Goal: Communication & Community: Answer question/provide support

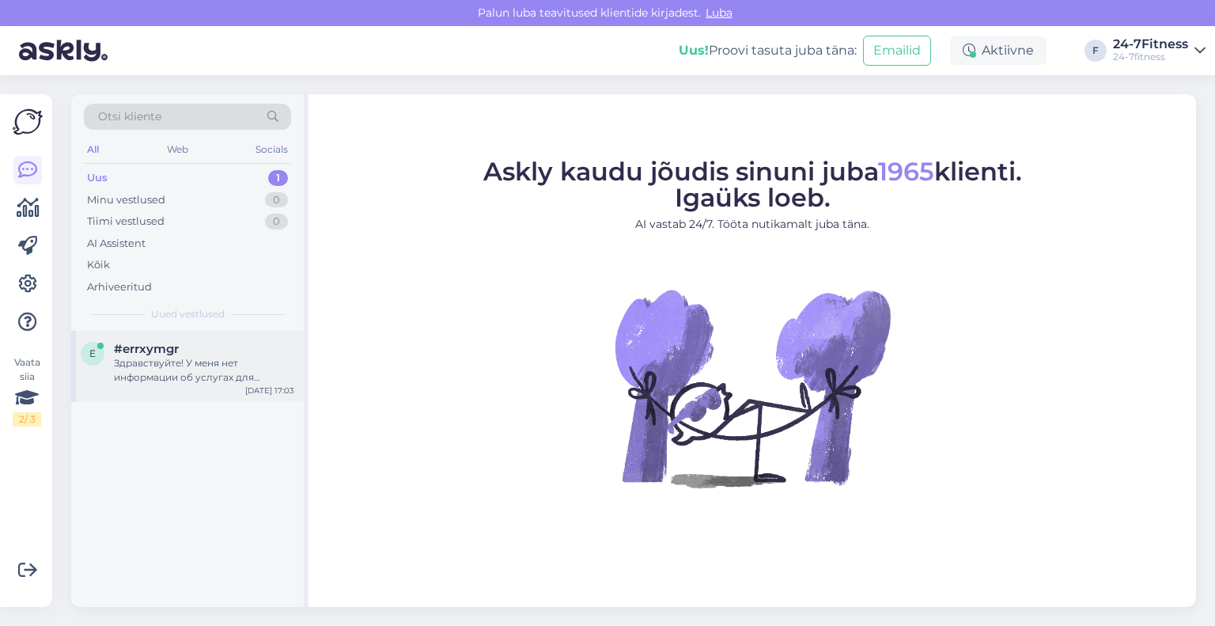
click at [151, 354] on span "#errxymgr" at bounding box center [146, 349] width 65 height 14
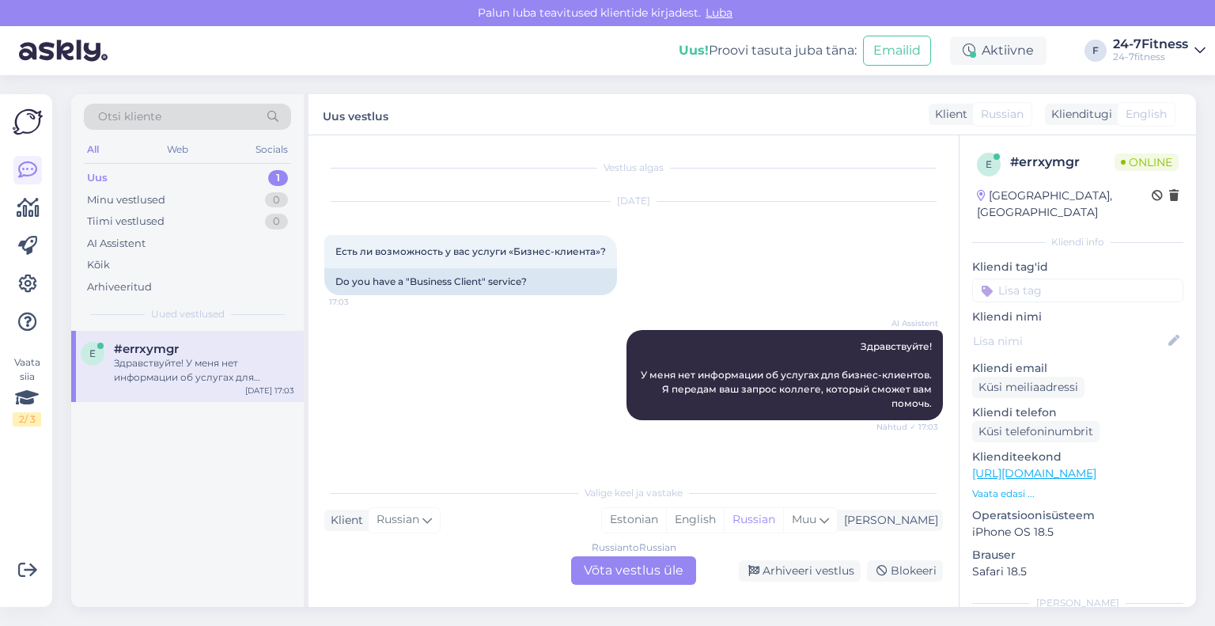
click at [1083, 112] on div "Klienditugi" at bounding box center [1078, 114] width 67 height 17
drag, startPoint x: 601, startPoint y: 250, endPoint x: 328, endPoint y: 257, distance: 273.0
click at [328, 257] on div "Есть ли возможность у вас услуги «Бизнес-клиента»? 17:03" at bounding box center [470, 251] width 293 height 33
copy span "Есть ли возможность у вас услуги «Бизнес-клиента»?"
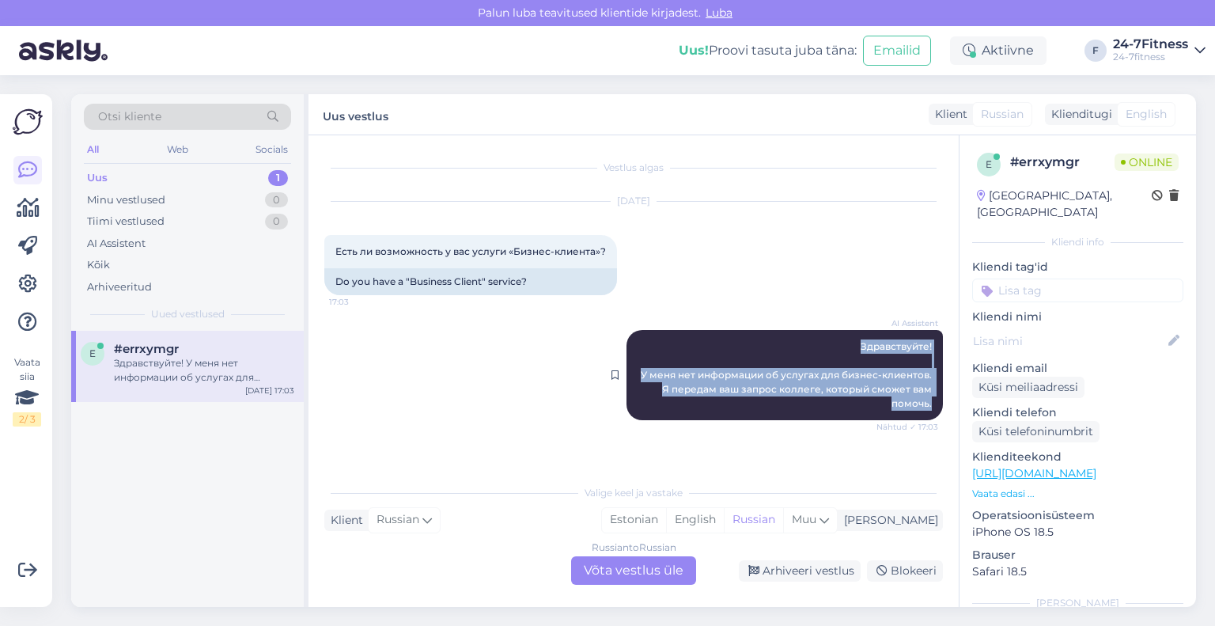
drag, startPoint x: 934, startPoint y: 401, endPoint x: 847, endPoint y: 349, distance: 101.5
click at [847, 349] on div "AI Assistent Здравствуйте! У меня нет информации об услугах для бизнес-клиентов…" at bounding box center [785, 375] width 316 height 90
copy span "Здравствуйте! У меня нет информации об услугах для бизнес-клиентов. Я передам в…"
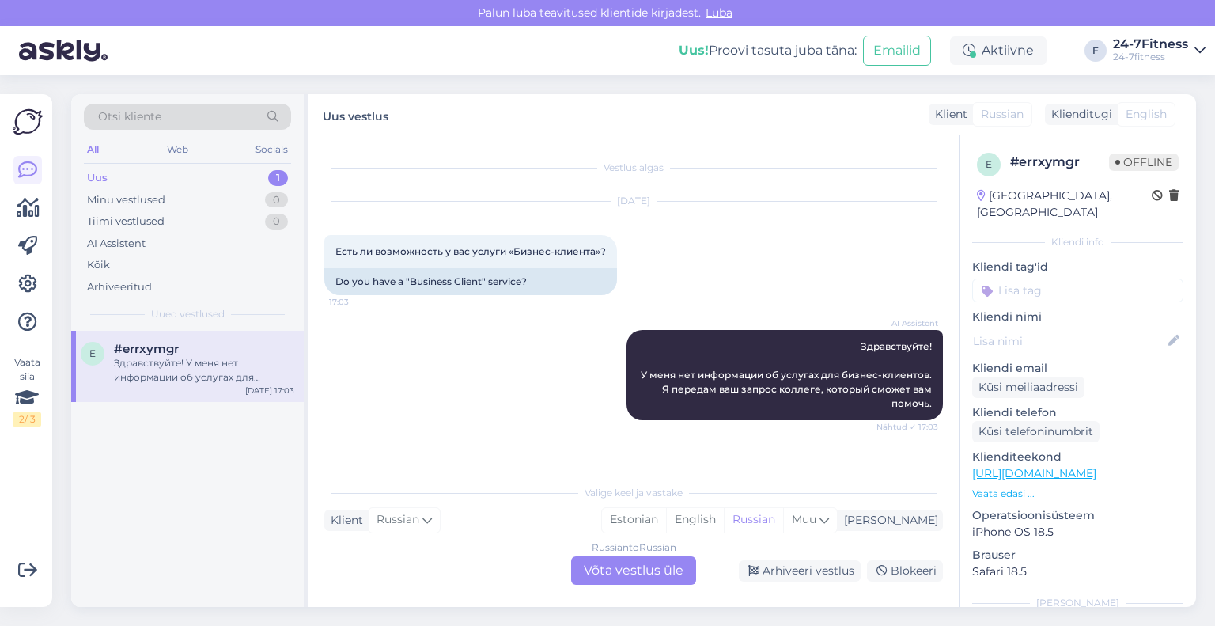
click at [661, 559] on div "Russian to Russian Võta vestlus üle" at bounding box center [633, 570] width 125 height 28
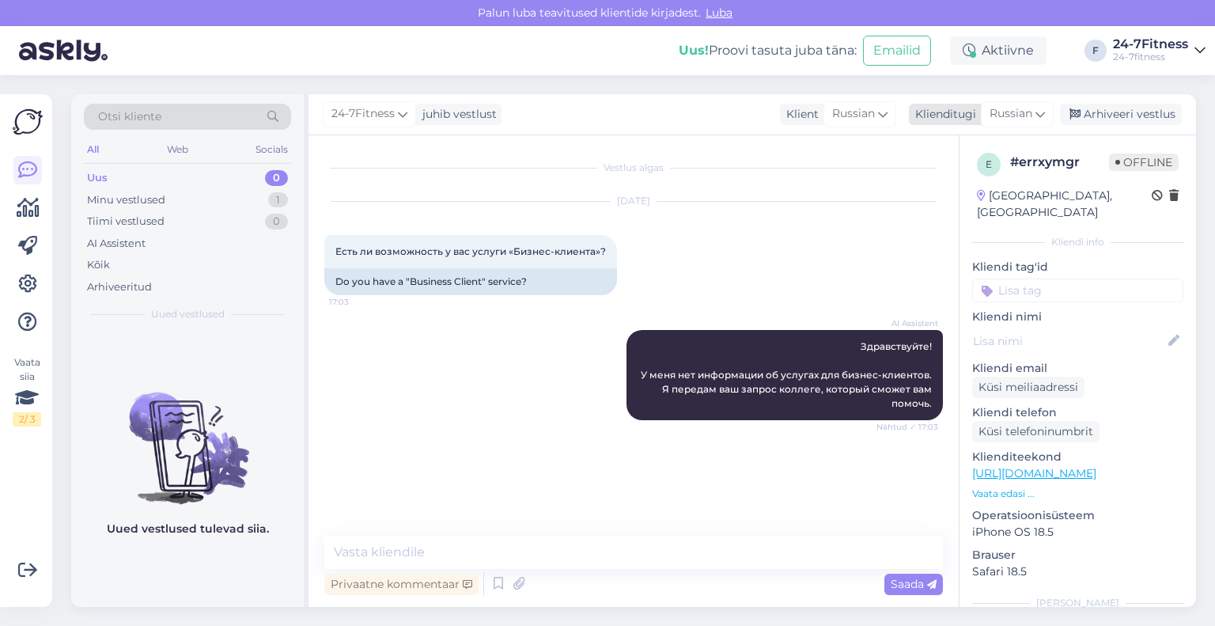
click at [956, 117] on div "Klienditugi" at bounding box center [942, 114] width 67 height 17
type input "est"
click at [956, 178] on link "Estonian" at bounding box center [982, 184] width 174 height 25
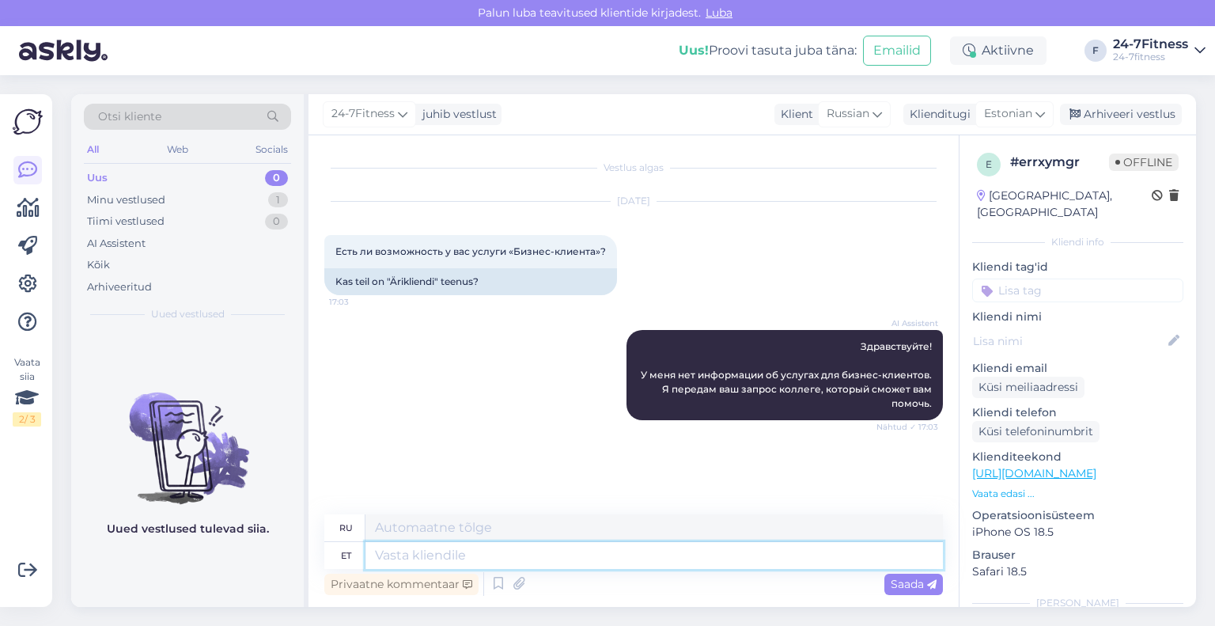
click at [612, 561] on textarea at bounding box center [655, 555] width 578 height 27
paste textarea "Tere! Palun täpsustage mida Te enda küsimuse all mõtlete?"
type textarea "Tere! Palun täpsustage mida Te enda küsimuse all mõtlete?"
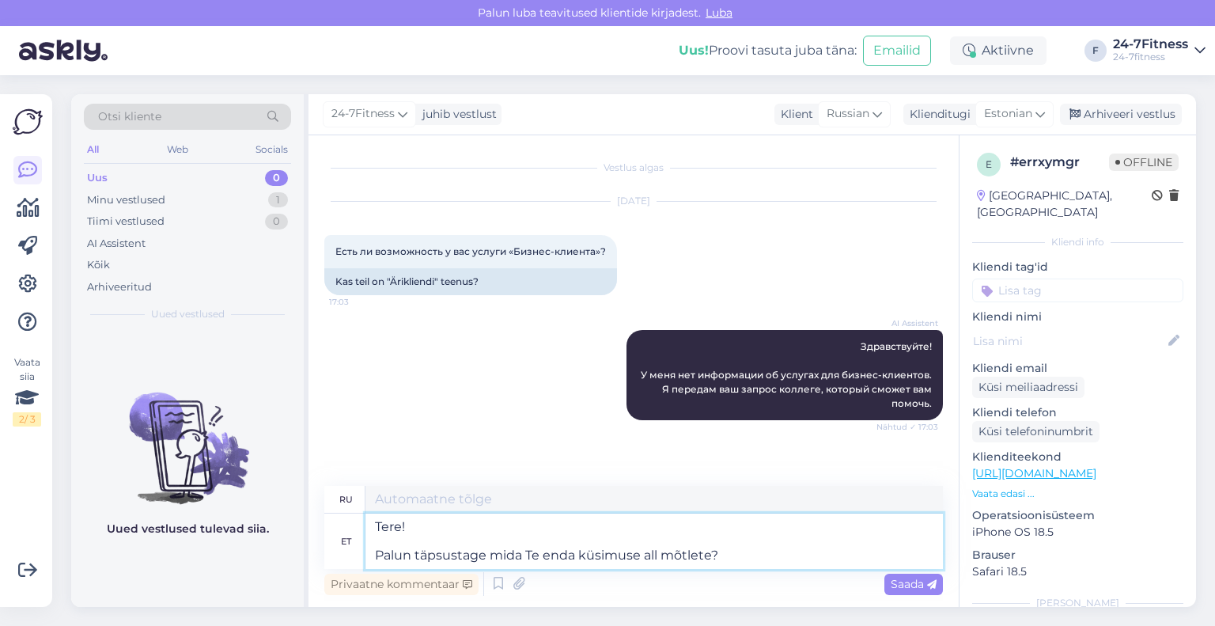
type textarea "Здравствуйте! Пожалуйста, уточните, что вы имеете в виду, задавая свой вопрос?"
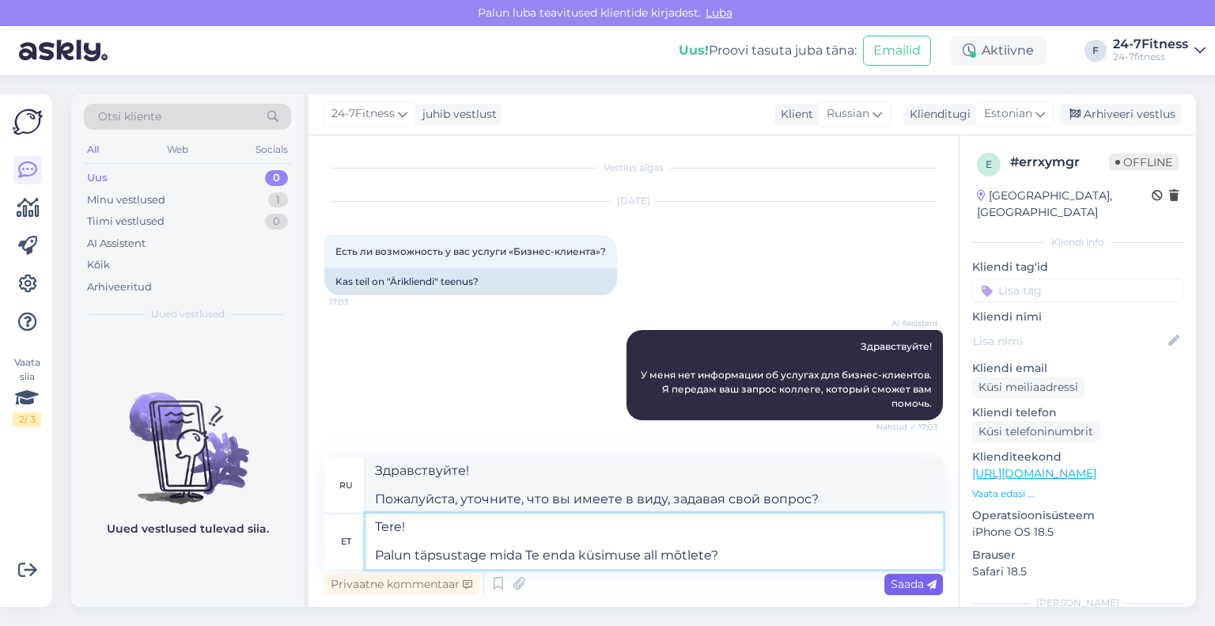
type textarea "Tere! Palun täpsustage mida Te enda küsimuse all mõtlete?"
click at [905, 582] on span "Saada" at bounding box center [914, 584] width 46 height 14
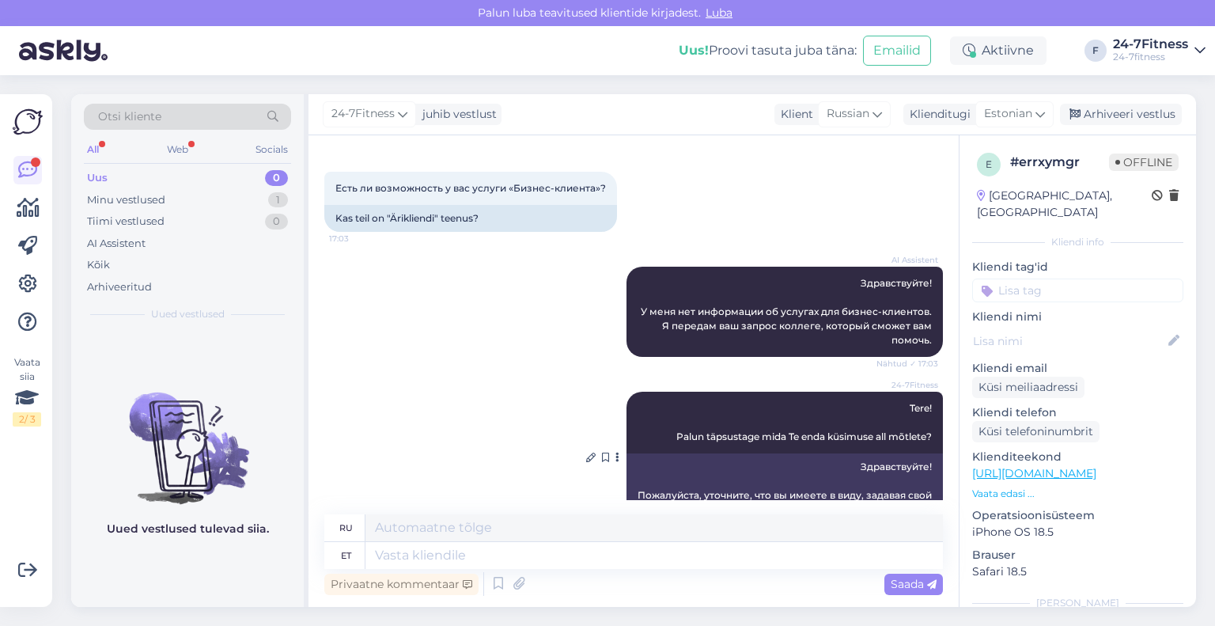
scroll to position [103, 0]
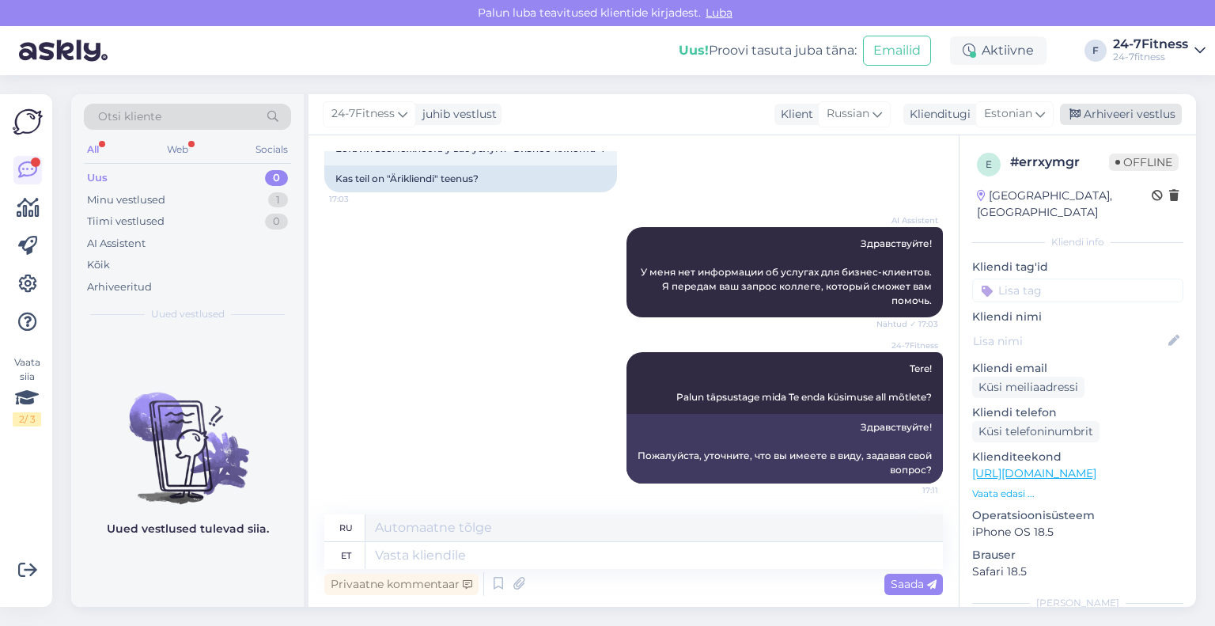
click at [1131, 116] on div "Arhiveeri vestlus" at bounding box center [1121, 114] width 122 height 21
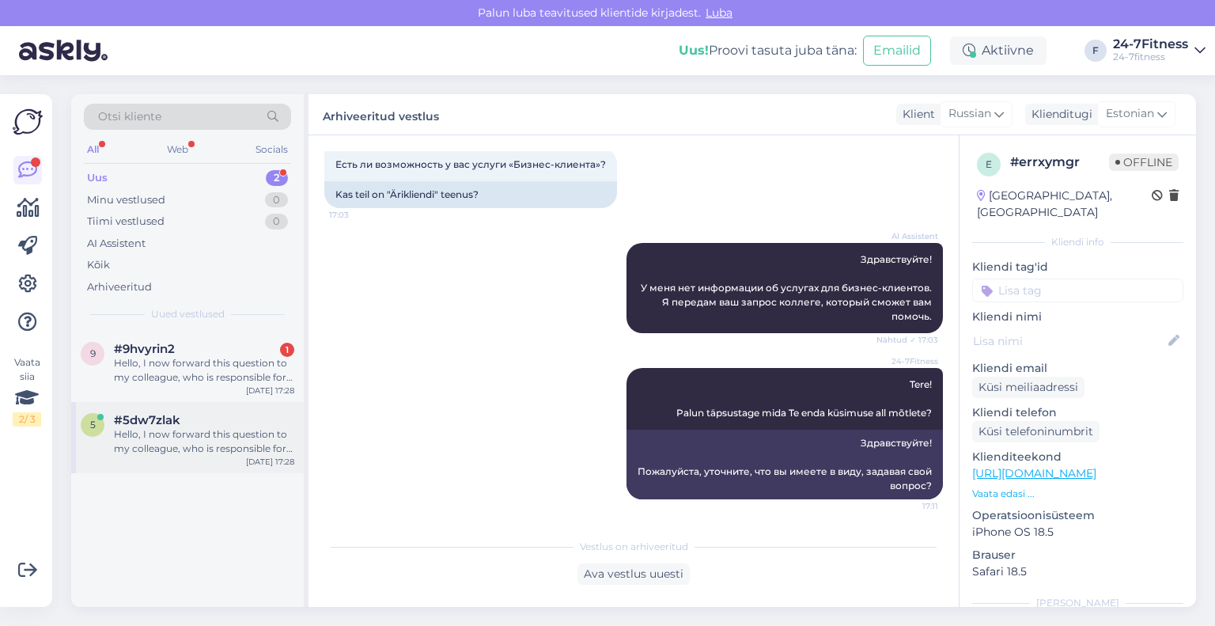
click at [203, 427] on div "Hello, I now forward this question to my colleague, who is responsible for this…" at bounding box center [204, 441] width 180 height 28
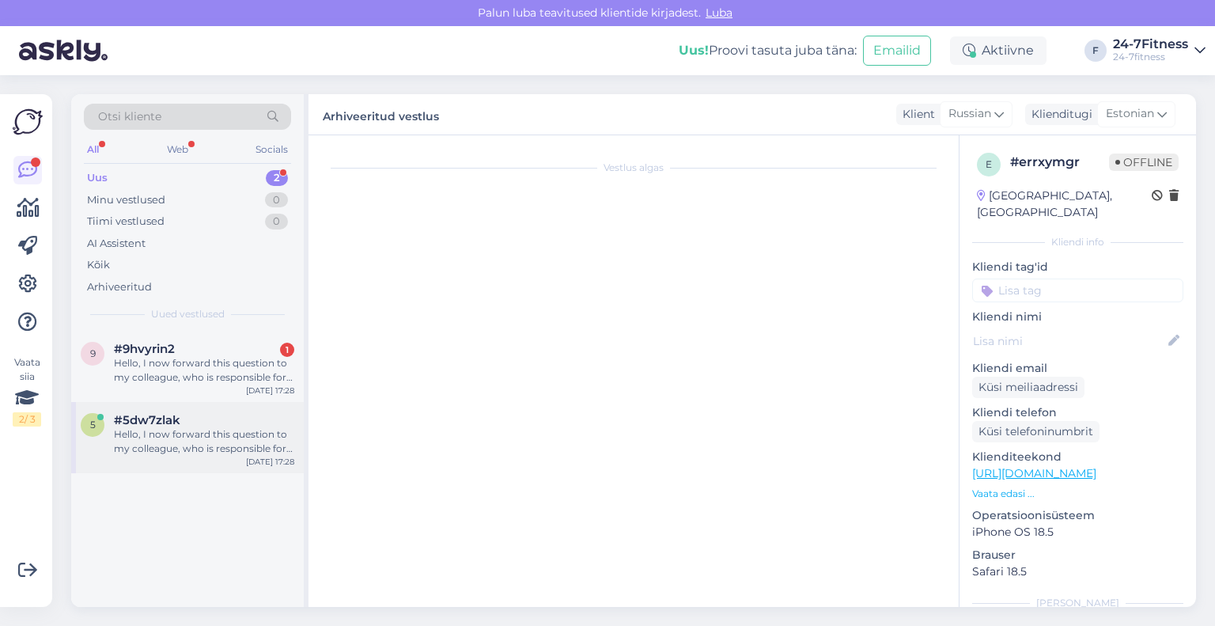
scroll to position [0, 0]
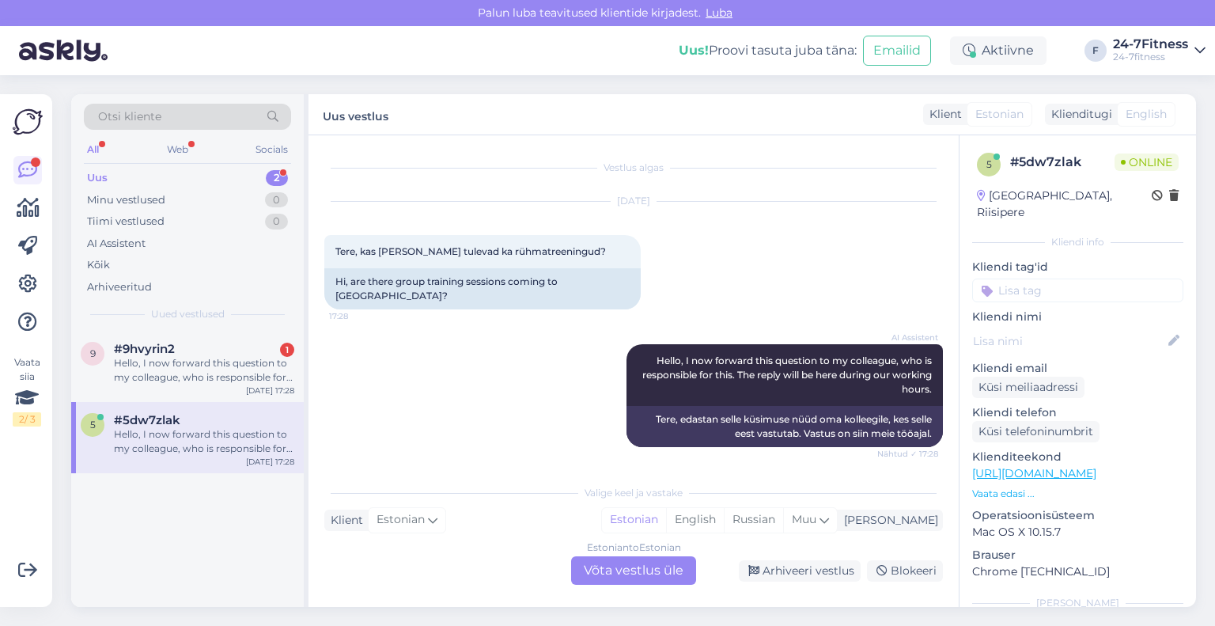
click at [635, 566] on div "Estonian to Estonian Võta vestlus üle" at bounding box center [633, 570] width 125 height 28
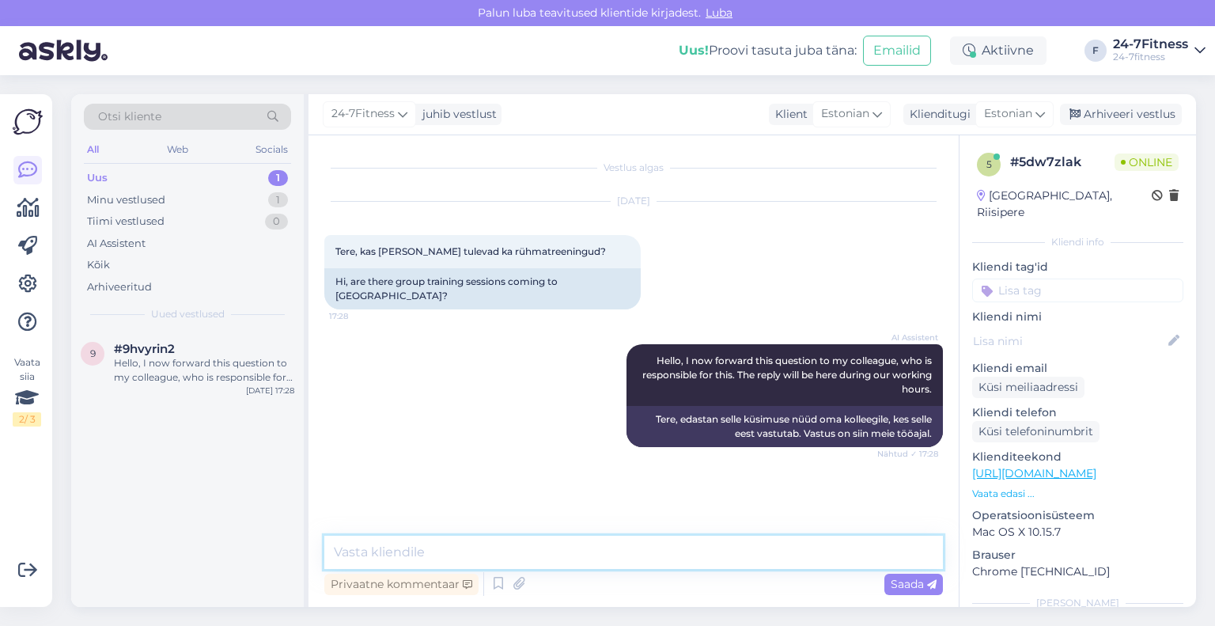
click at [616, 556] on textarea at bounding box center [633, 552] width 619 height 33
paste textarea "Tere! [PERSON_NAME] Tallinna mnt 18, [PERSON_NAME] spordiklubisse [PERSON_NAME]…"
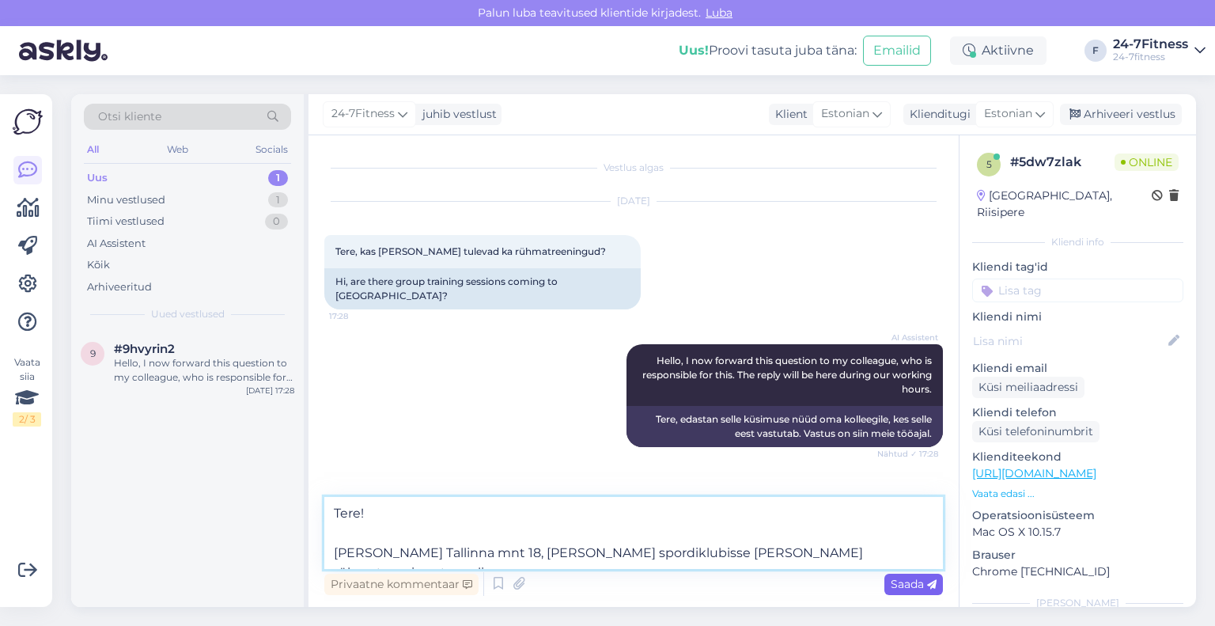
type textarea "Tere! [PERSON_NAME] Tallinna mnt 18, [PERSON_NAME] spordiklubisse [PERSON_NAME]…"
click at [912, 590] on span "Saada" at bounding box center [914, 584] width 46 height 14
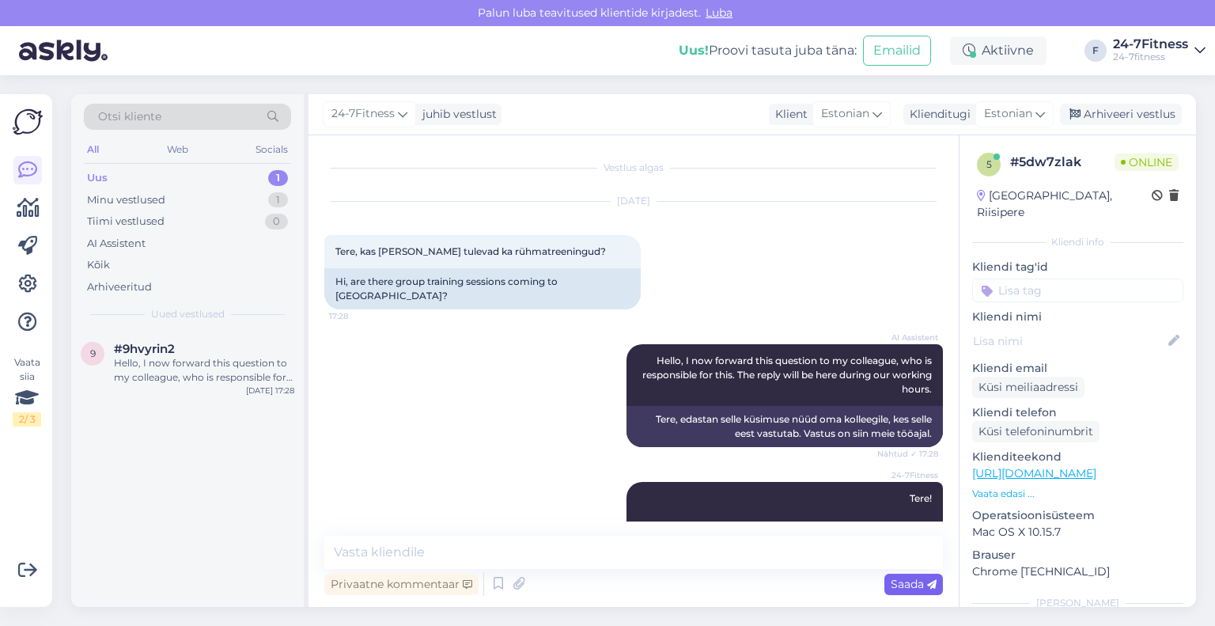
scroll to position [40, 0]
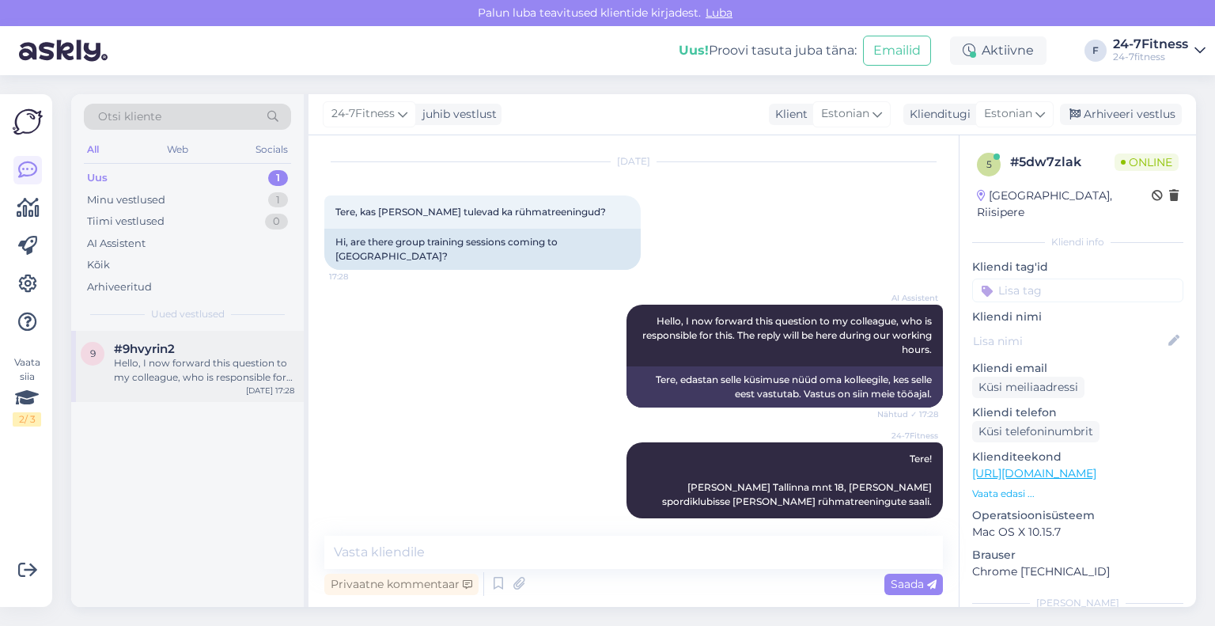
click at [163, 363] on div "Hello, I now forward this question to my colleague, who is responsible for this…" at bounding box center [204, 370] width 180 height 28
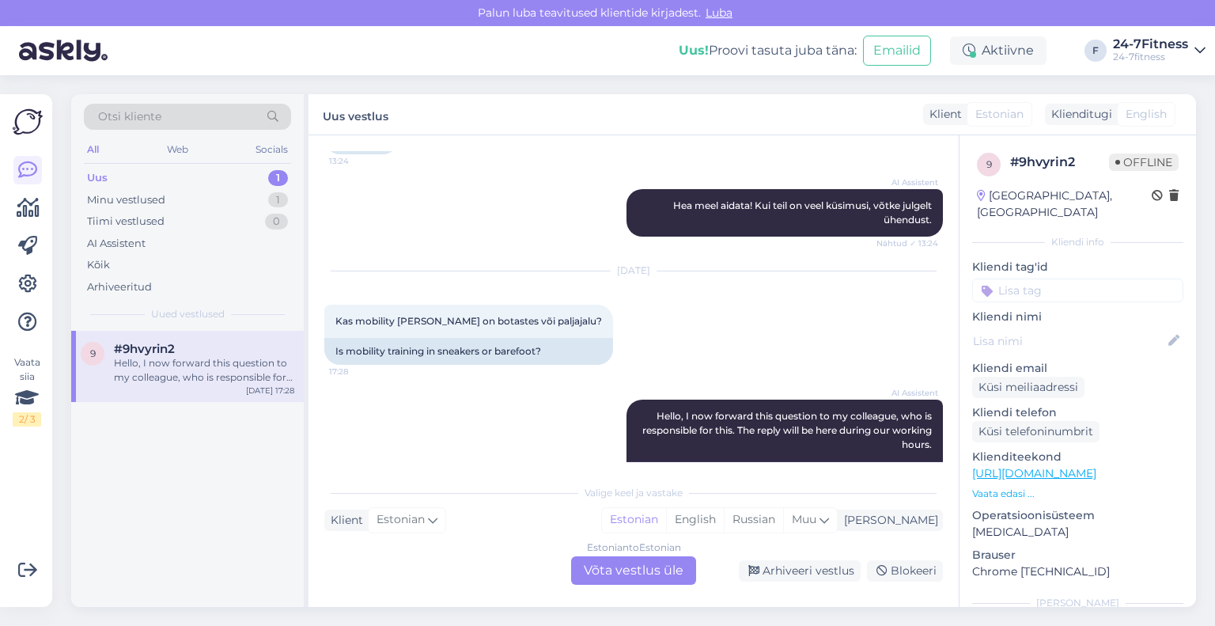
scroll to position [546, 0]
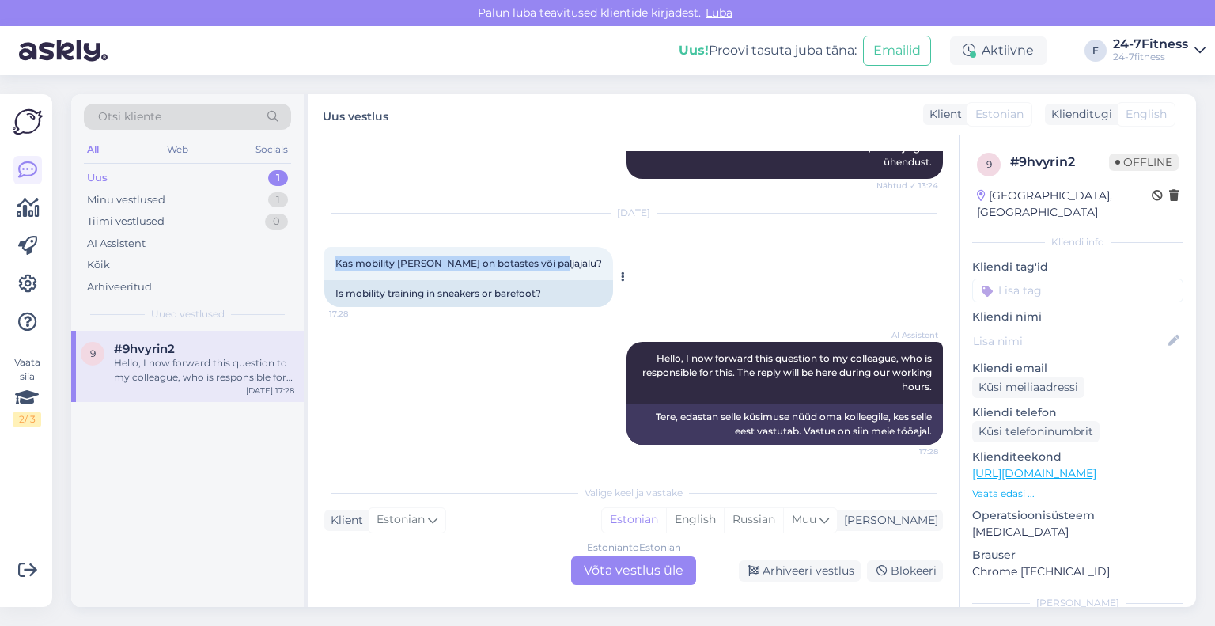
drag, startPoint x: 551, startPoint y: 262, endPoint x: 334, endPoint y: 250, distance: 217.1
click at [334, 250] on div "Kas mobility [PERSON_NAME] on botastes või paljajalu? 17:28" at bounding box center [468, 263] width 289 height 33
copy span "Kas mobility [PERSON_NAME] on botastes või paljajalu?"
click at [638, 560] on div "Estonian to Estonian Võta vestlus üle" at bounding box center [633, 570] width 125 height 28
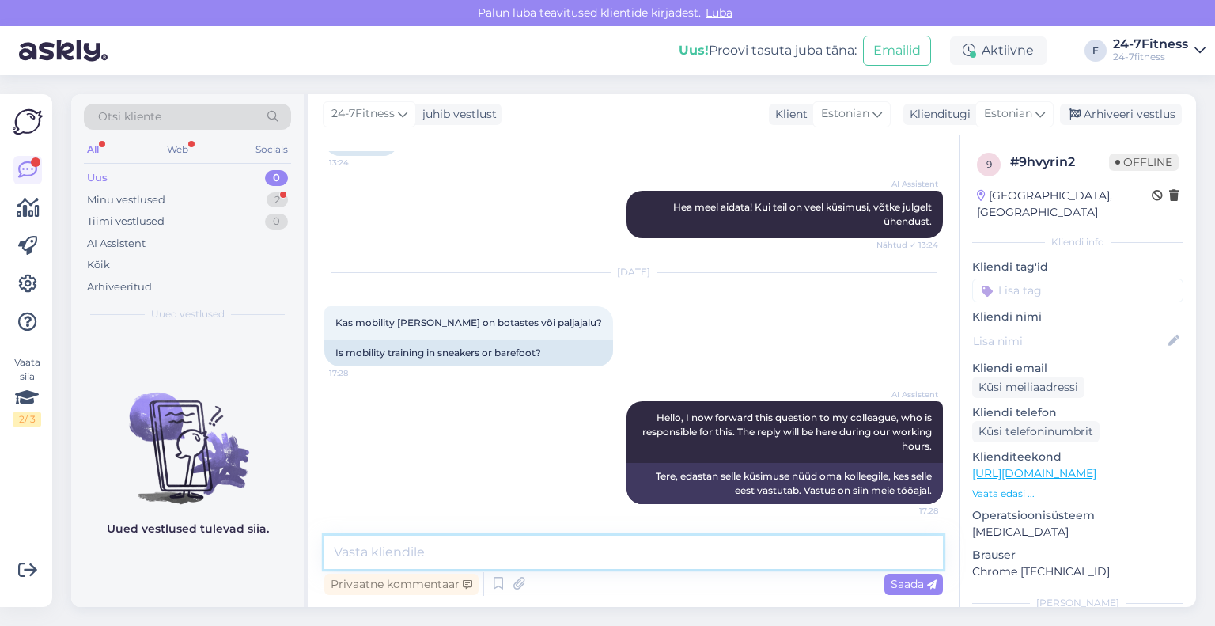
click at [623, 546] on textarea at bounding box center [633, 552] width 619 height 33
paste textarea "Tere! Sisekorra-eeskirjade kohaselt peavad olema treeningutes vahetusjalatsid."
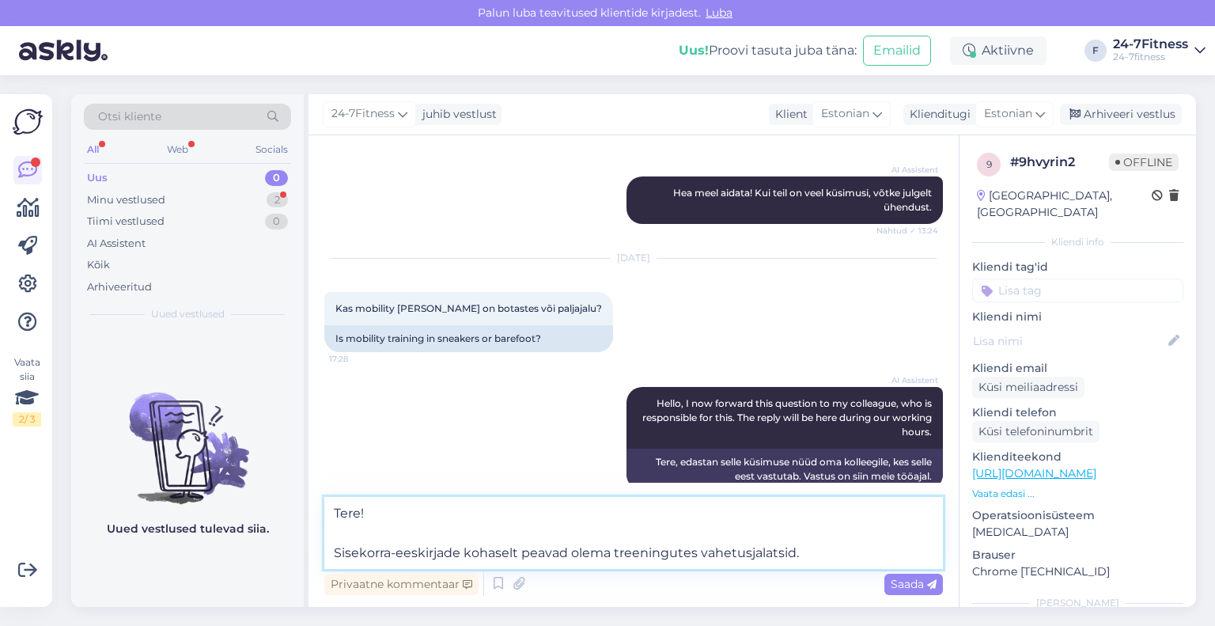
scroll to position [525, 0]
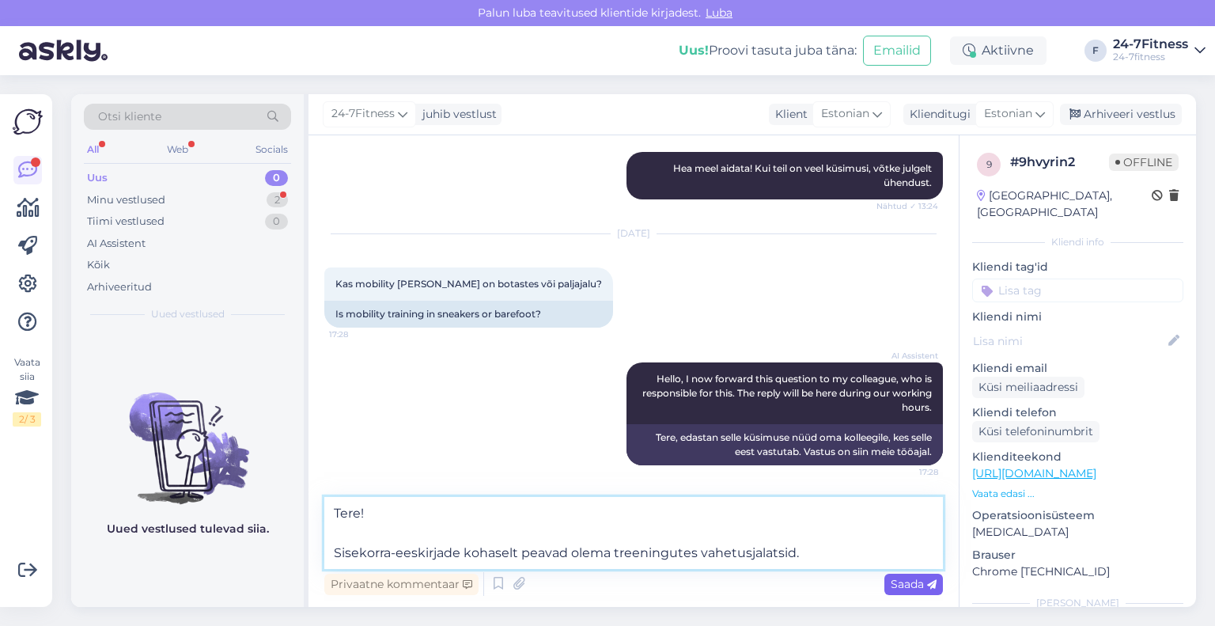
type textarea "Tere! Sisekorra-eeskirjade kohaselt peavad olema treeningutes vahetusjalatsid."
click at [901, 584] on span "Saada" at bounding box center [914, 584] width 46 height 14
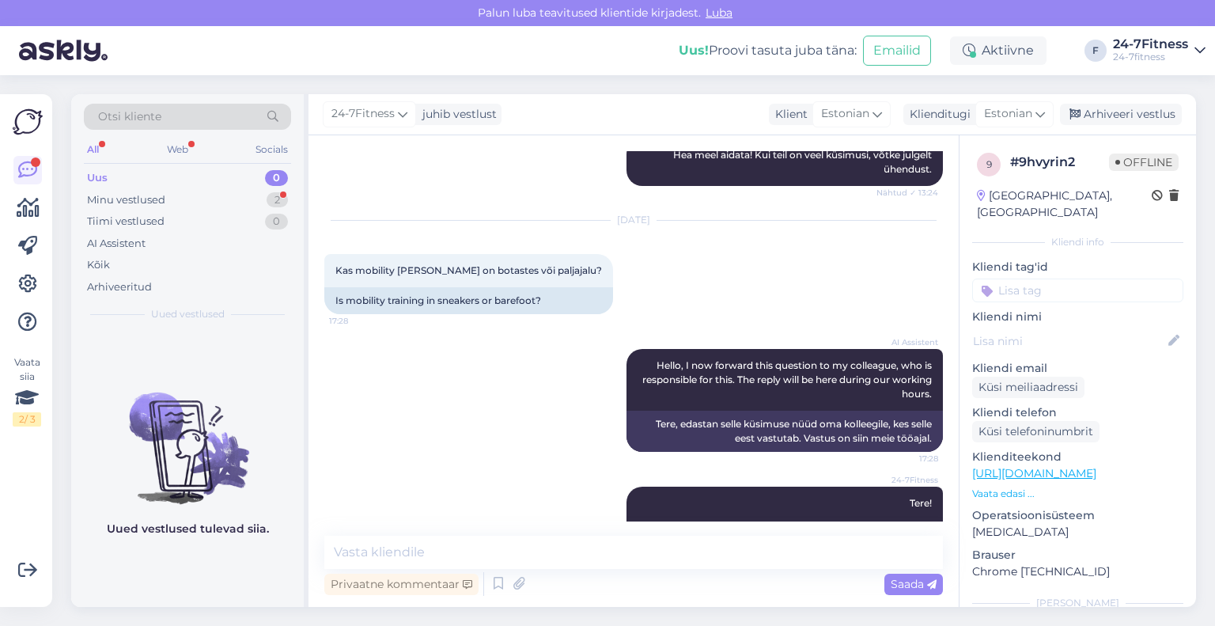
scroll to position [598, 0]
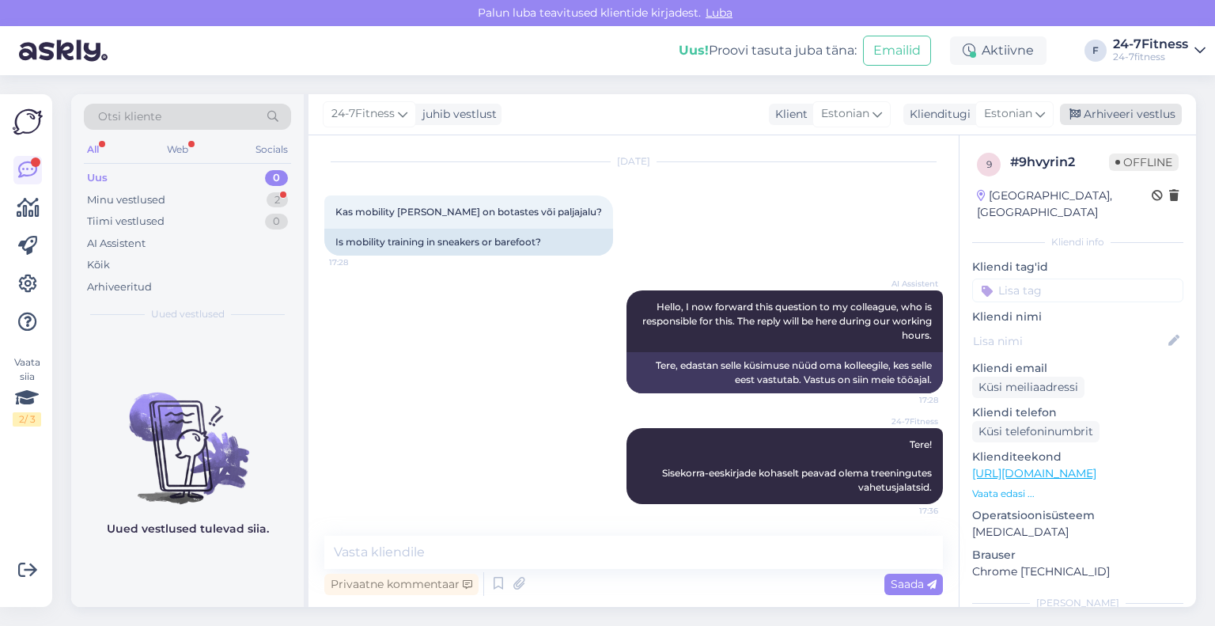
click at [1104, 116] on div "Arhiveeri vestlus" at bounding box center [1121, 114] width 122 height 21
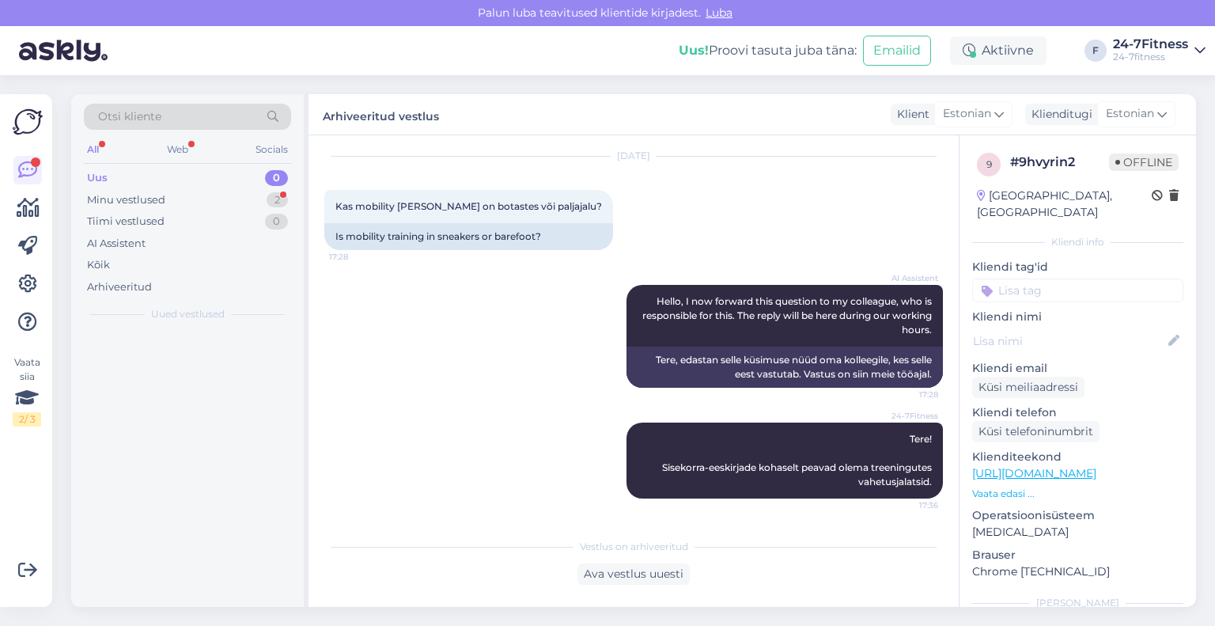
scroll to position [603, 0]
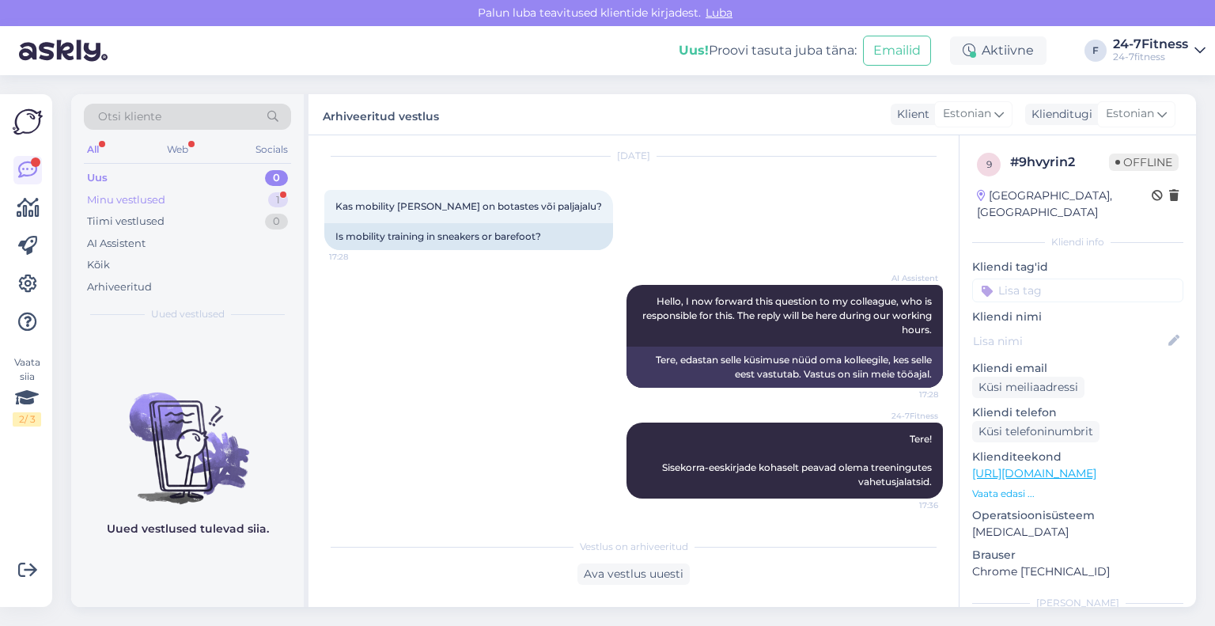
click at [150, 199] on div "Minu vestlused" at bounding box center [126, 200] width 78 height 16
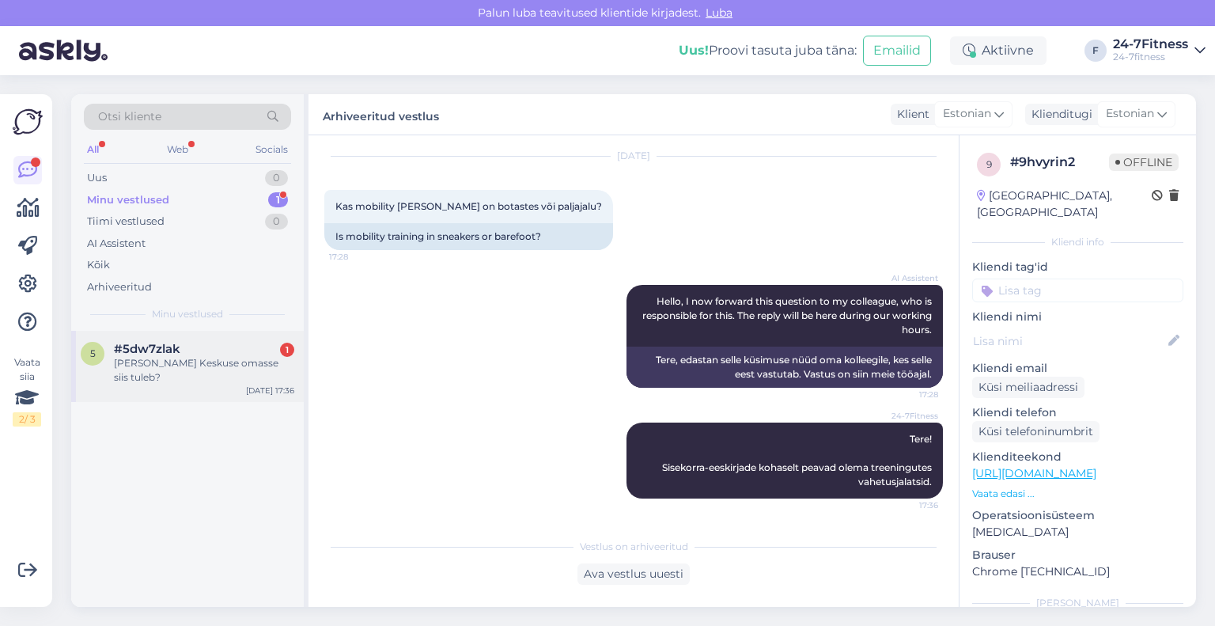
click at [180, 366] on div "[PERSON_NAME] Keskuse omasse siis tuleb?" at bounding box center [204, 370] width 180 height 28
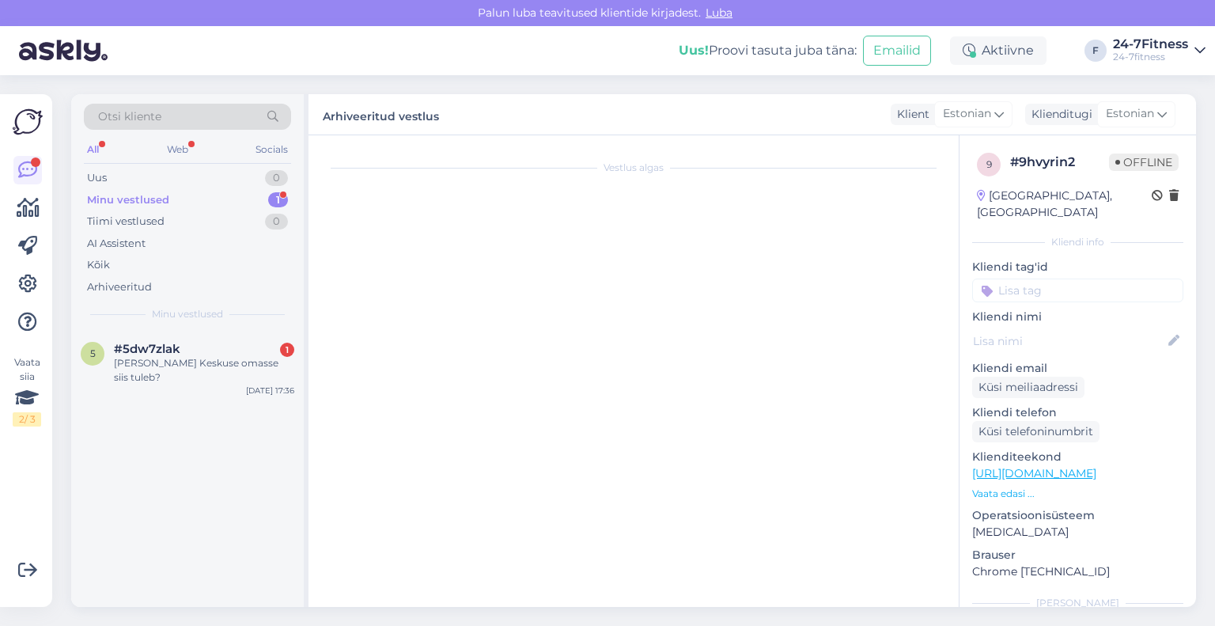
scroll to position [108, 0]
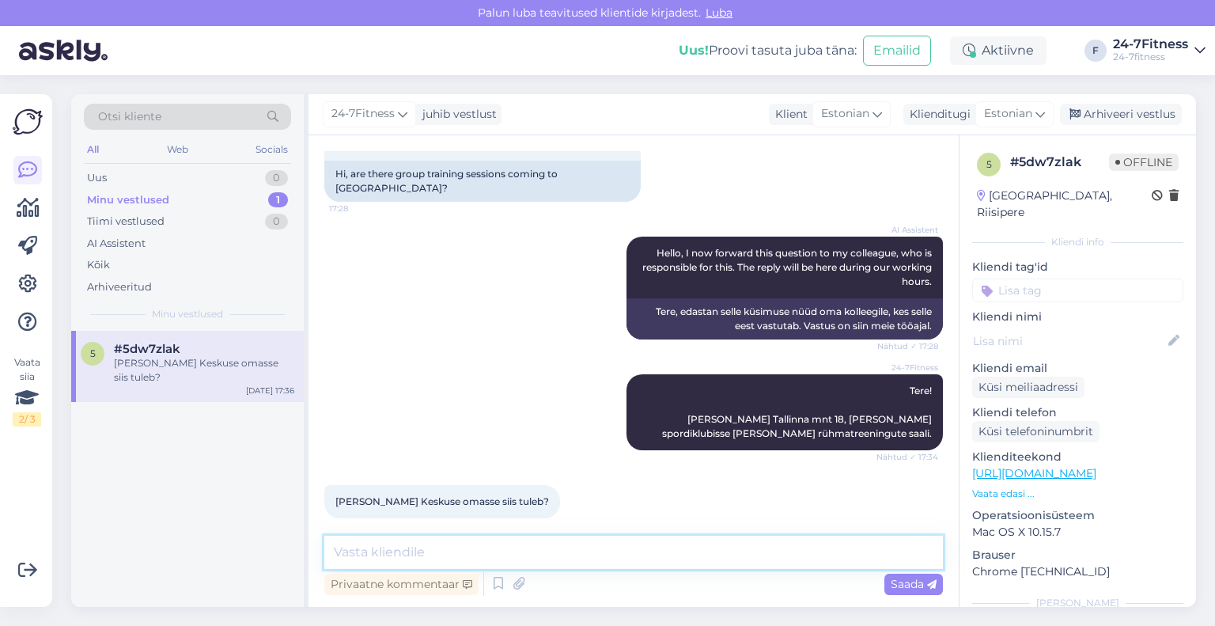
click at [380, 544] on textarea at bounding box center [633, 552] width 619 height 33
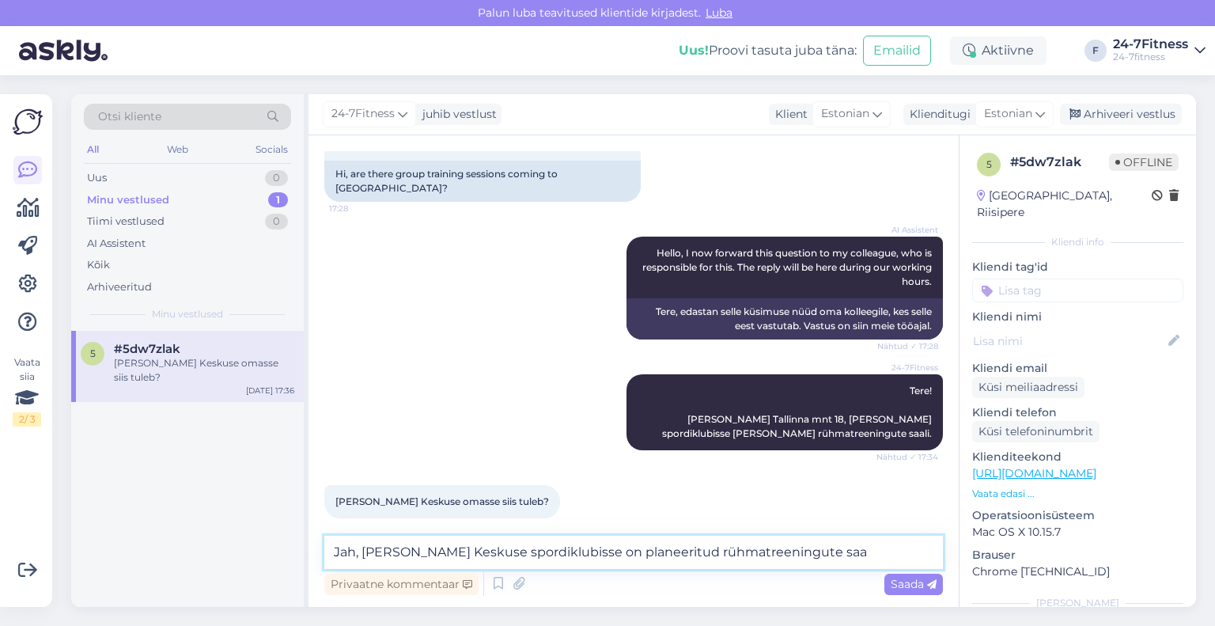
type textarea "[PERSON_NAME], [PERSON_NAME] Keskuse spordiklubisse on planeeritud rühmatreenin…"
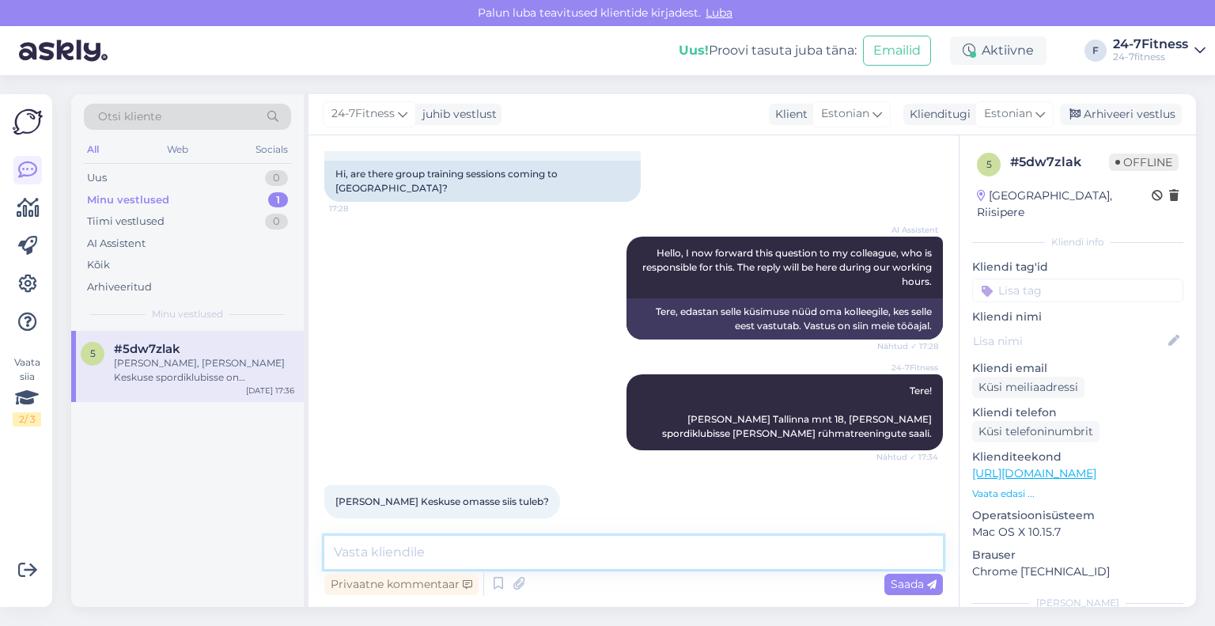
scroll to position [190, 0]
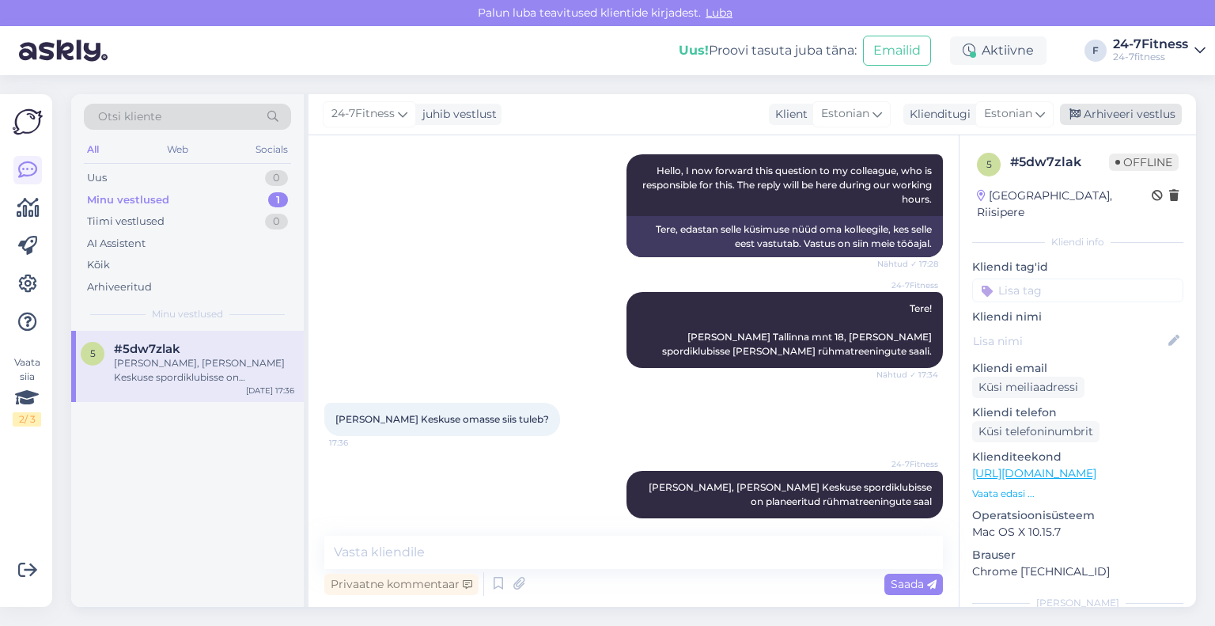
drag, startPoint x: 1111, startPoint y: 104, endPoint x: 1111, endPoint y: 115, distance: 10.3
click at [1111, 105] on div "Arhiveeri vestlus" at bounding box center [1121, 114] width 122 height 21
